Goal: Find specific page/section

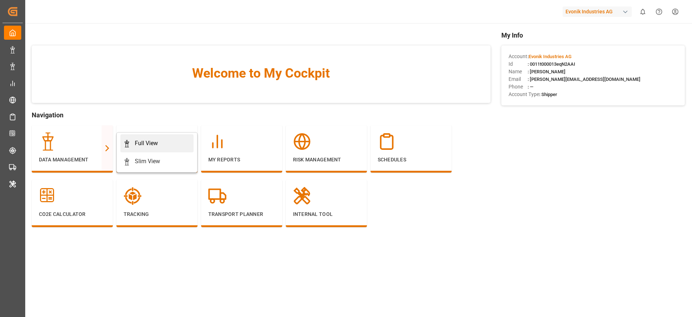
click at [147, 141] on div "Full View" at bounding box center [146, 143] width 23 height 9
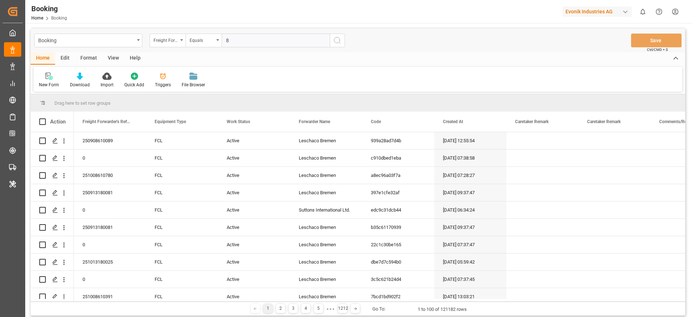
type input "8"
